Goal: Information Seeking & Learning: Stay updated

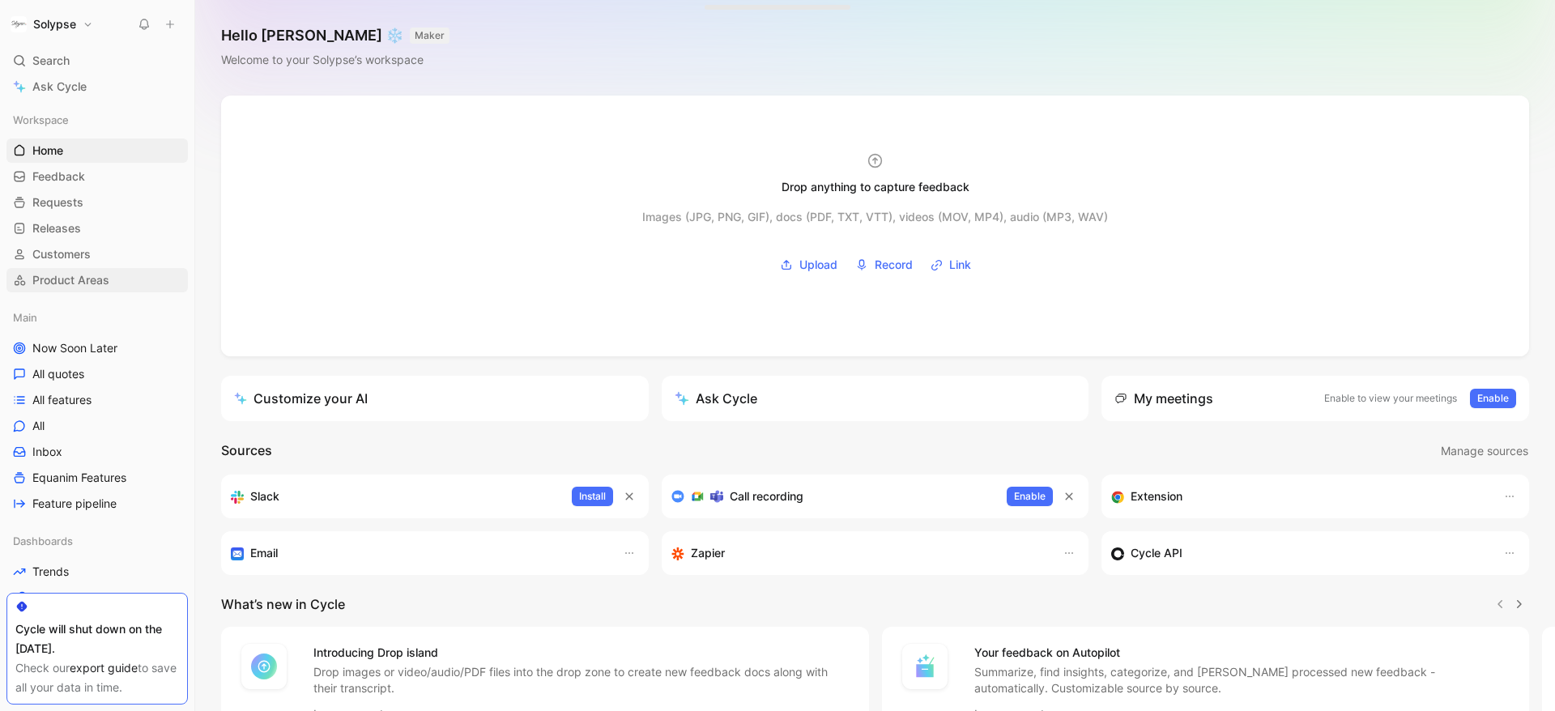
click at [89, 282] on span "Product Areas" at bounding box center [70, 280] width 77 height 16
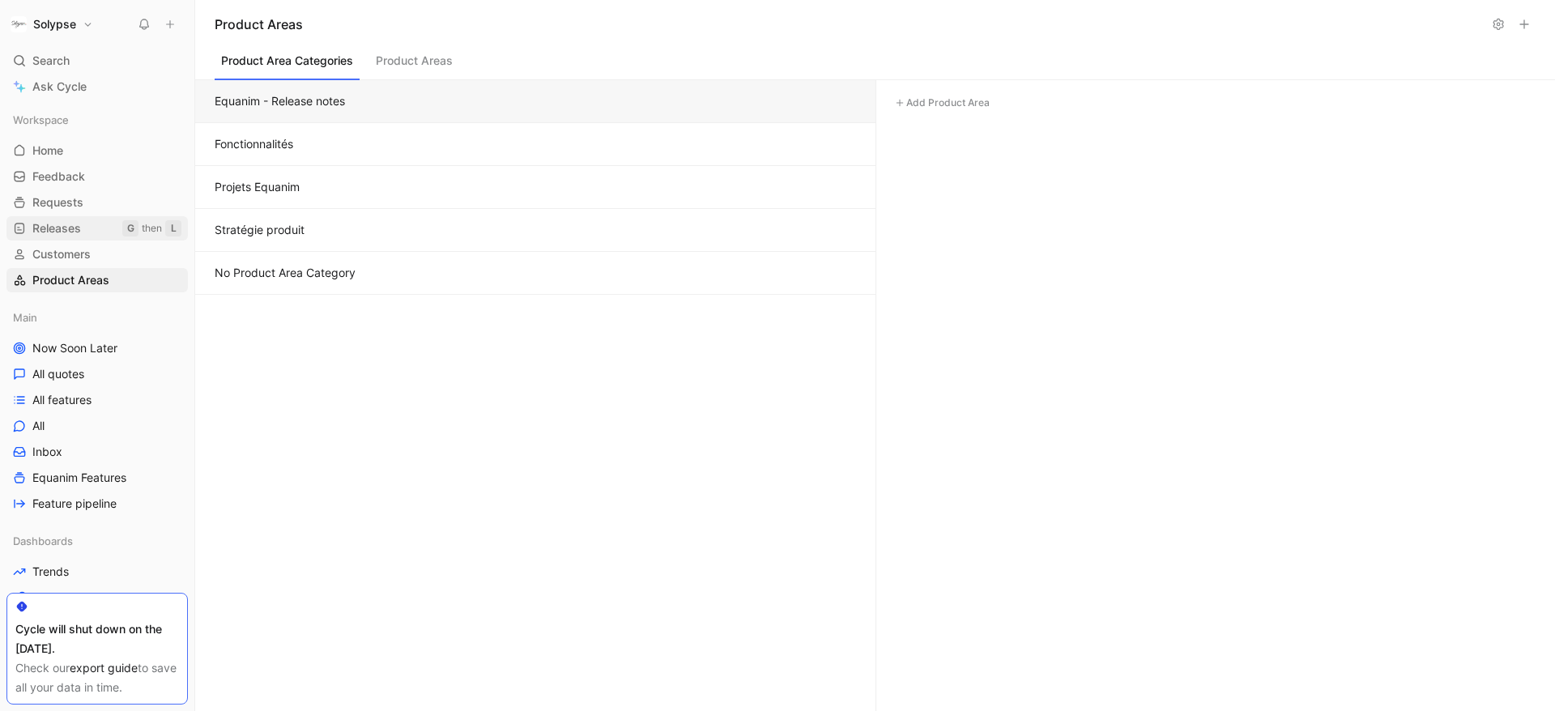
click at [79, 236] on span "Releases" at bounding box center [56, 228] width 49 height 16
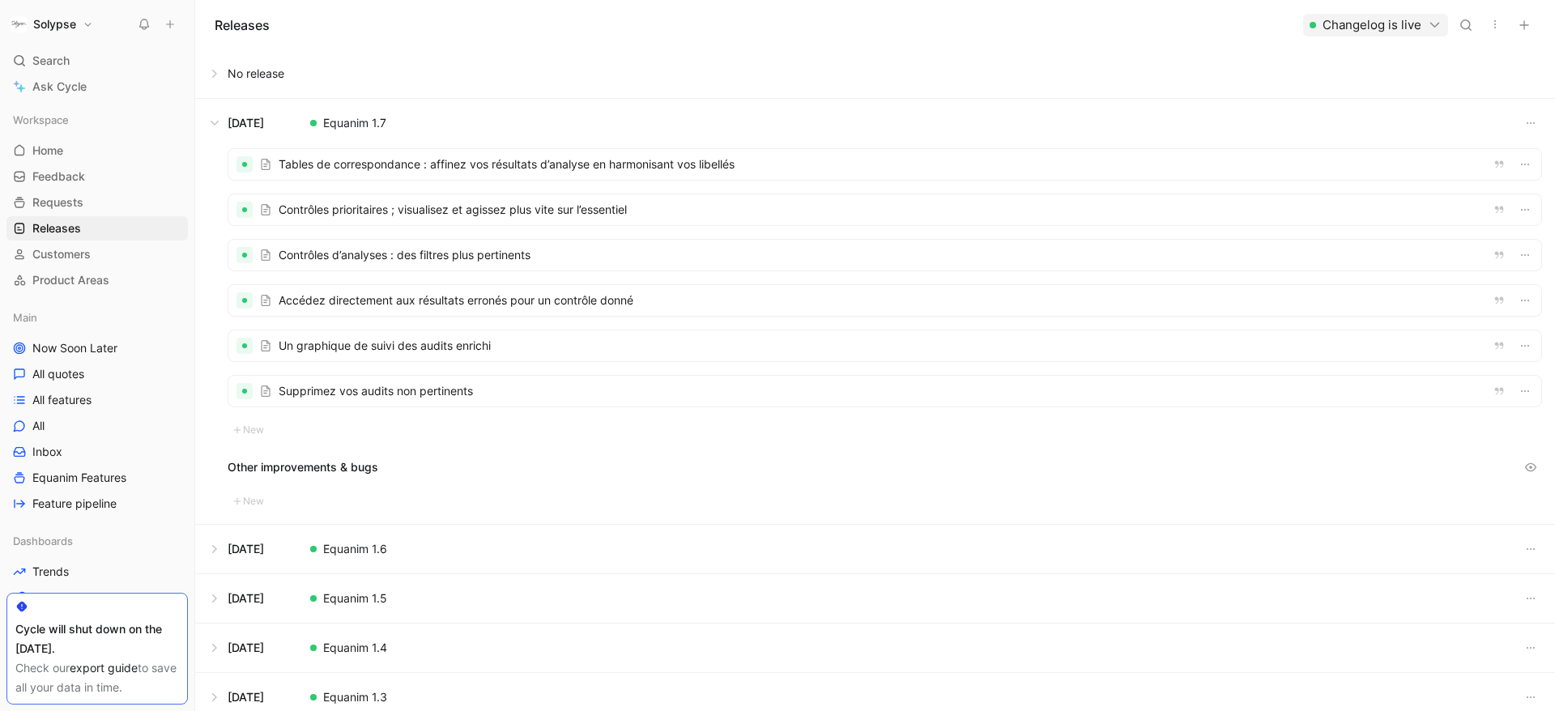
click at [1435, 19] on icon "button" at bounding box center [1434, 25] width 14 height 14
click at [1357, 62] on div "Open changelog" at bounding box center [1353, 58] width 173 height 19
